Goal: Task Accomplishment & Management: Complete application form

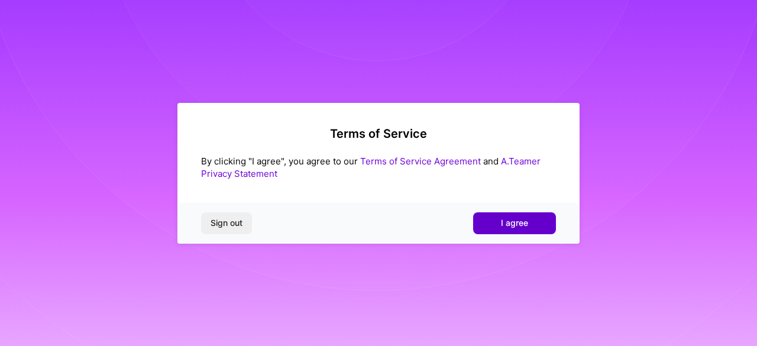
click at [489, 224] on button "I agree" at bounding box center [514, 222] width 83 height 21
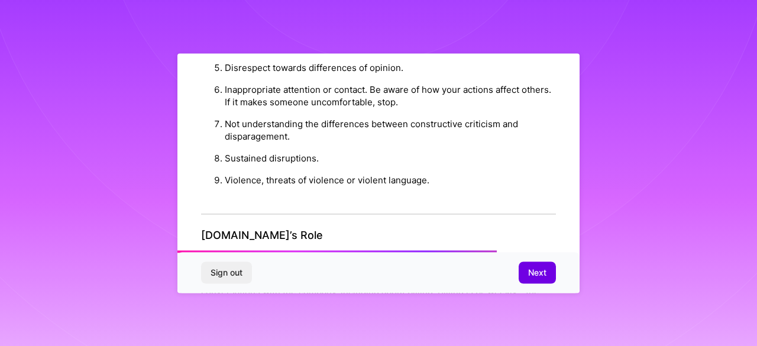
scroll to position [1140, 0]
click at [544, 276] on span "Next" at bounding box center [537, 273] width 18 height 12
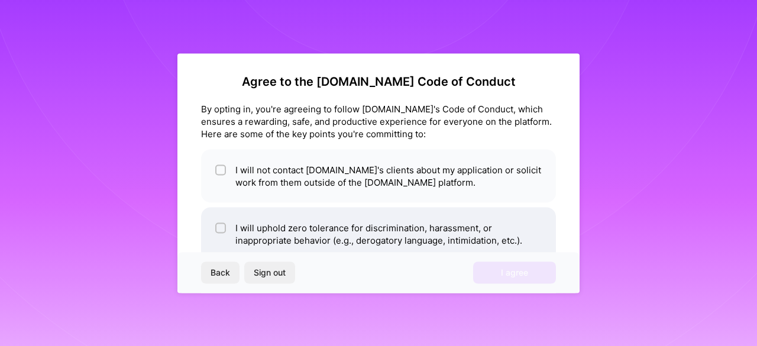
scroll to position [0, 0]
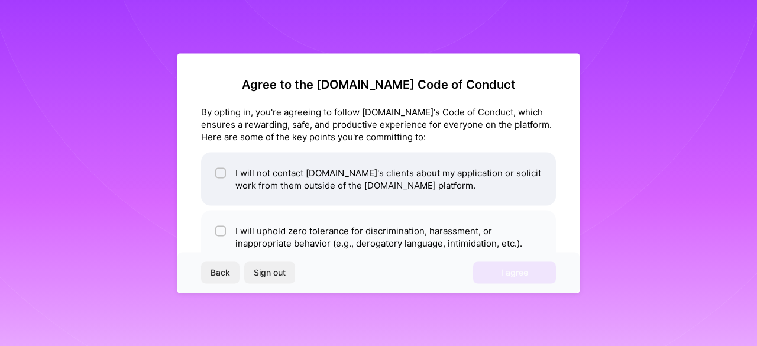
click at [219, 167] on div at bounding box center [220, 172] width 11 height 11
click at [219, 169] on input "checkbox" at bounding box center [222, 173] width 8 height 8
click at [222, 177] on div at bounding box center [220, 172] width 11 height 11
checkbox input "true"
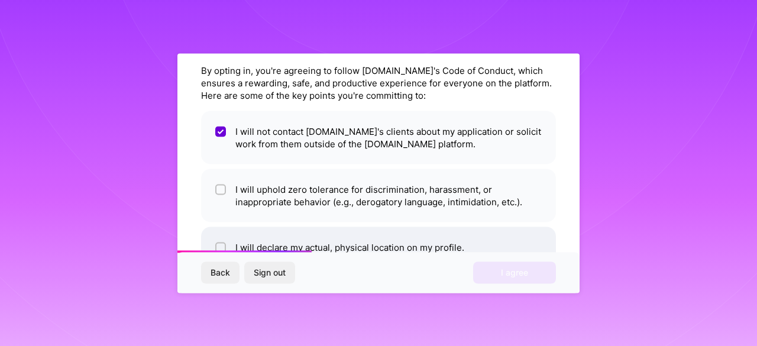
scroll to position [59, 0]
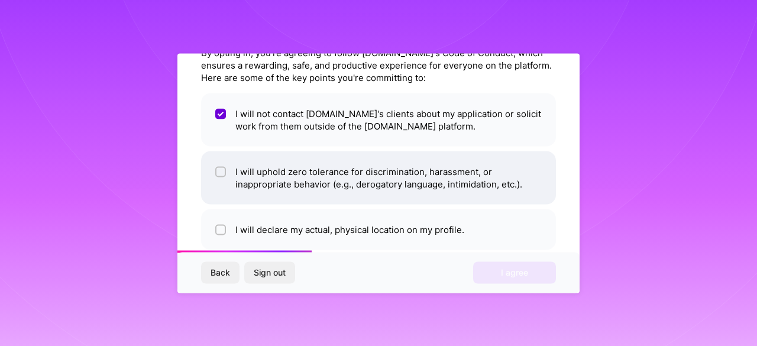
click at [226, 166] on li "I will uphold zero tolerance for discrimination, harassment, or inappropriate b…" at bounding box center [378, 177] width 355 height 53
checkbox input "true"
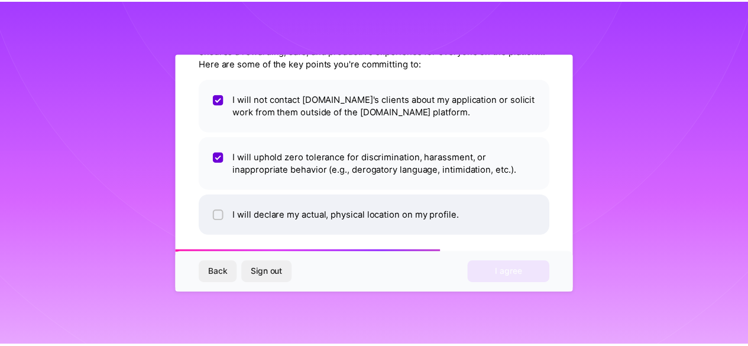
scroll to position [79, 0]
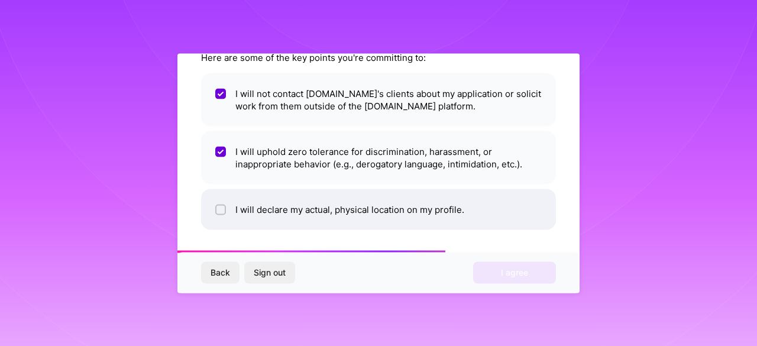
click at [220, 208] on input "checkbox" at bounding box center [222, 210] width 8 height 8
checkbox input "true"
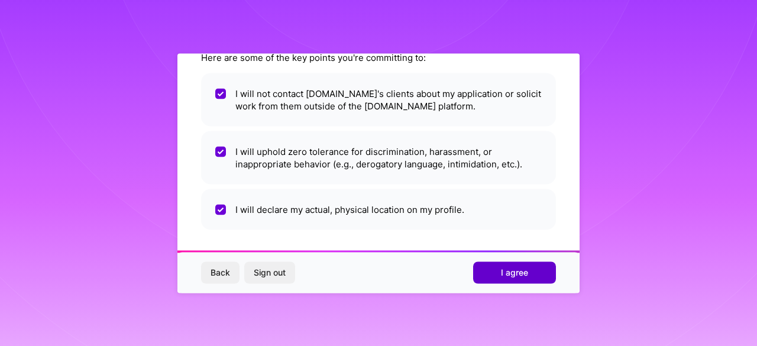
click at [494, 262] on button "I agree" at bounding box center [514, 272] width 83 height 21
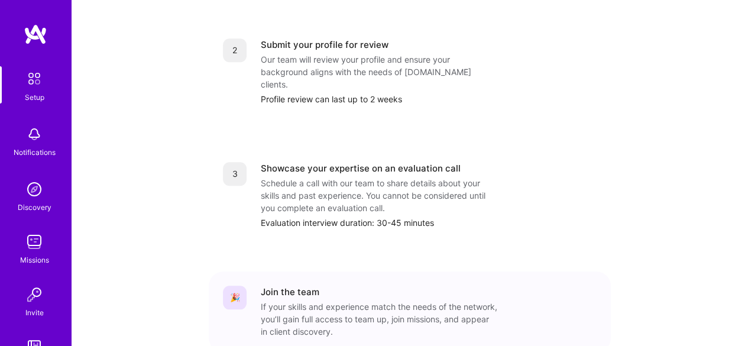
scroll to position [532, 0]
